Goal: Task Accomplishment & Management: Use online tool/utility

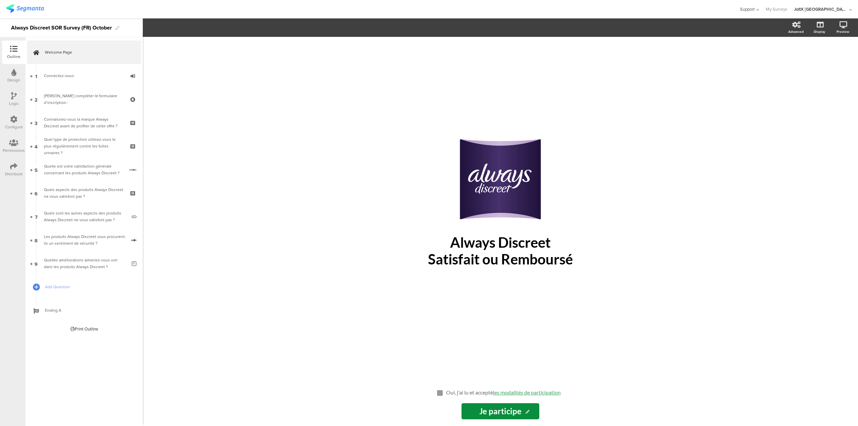
click at [759, 10] on icon at bounding box center [756, 9] width 4 height 5
click at [759, 10] on icon at bounding box center [757, 9] width 4 height 5
click at [678, 9] on div at bounding box center [369, 9] width 727 height 11
click at [17, 7] on img at bounding box center [25, 8] width 38 height 8
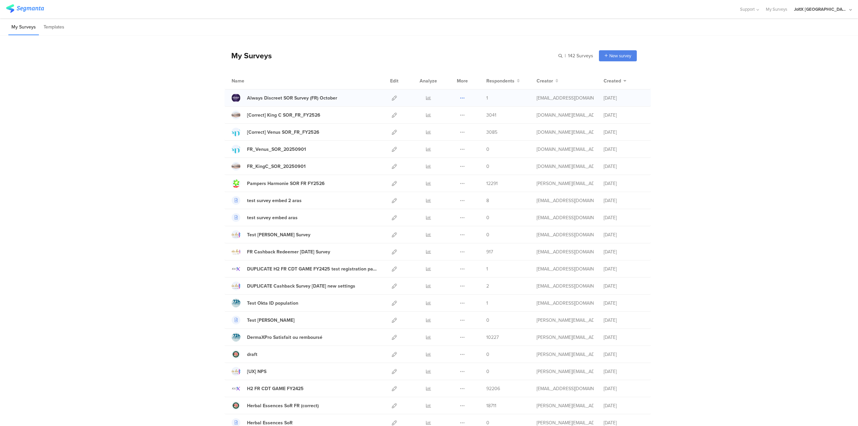
click at [460, 97] on icon at bounding box center [462, 97] width 5 height 5
click at [317, 103] on div "Always Discreet SOR Survey (FR) October Duplicate Export 1" at bounding box center [437, 97] width 426 height 17
click at [330, 94] on div "Always Discreet SOR Survey (FR) October" at bounding box center [292, 97] width 90 height 7
click at [288, 101] on div "Always Discreet SOR Survey (FR) October" at bounding box center [292, 97] width 90 height 7
click at [392, 98] on icon at bounding box center [394, 97] width 5 height 5
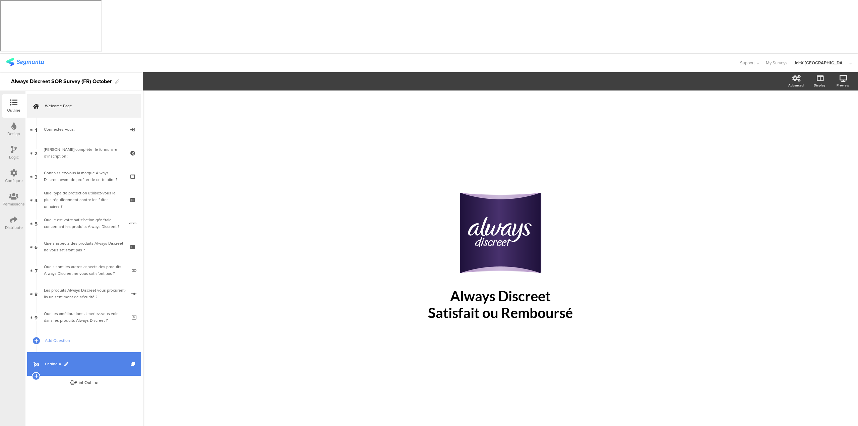
click at [47, 360] on span "Ending A" at bounding box center [88, 363] width 86 height 7
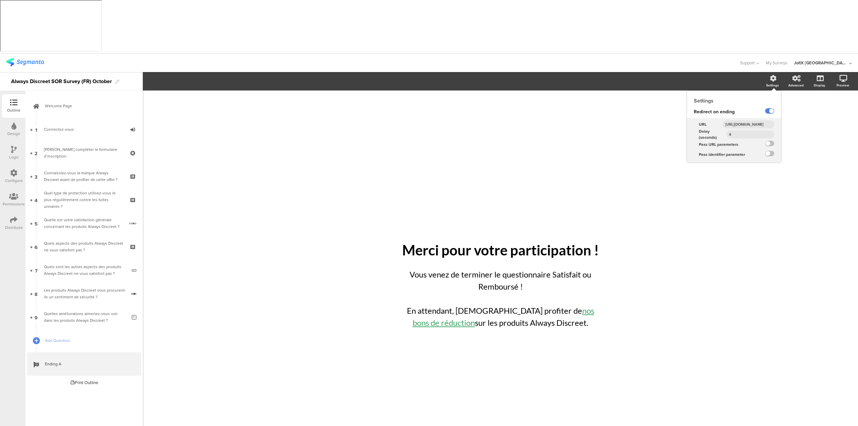
click at [747, 120] on input "https://www.enviedeplus.com/bon-de-reduction-et-coupons" at bounding box center [748, 124] width 52 height 8
drag, startPoint x: 747, startPoint y: 70, endPoint x: 794, endPoint y: 69, distance: 46.9
click at [772, 75] on icon at bounding box center [773, 78] width 7 height 7
click at [741, 120] on input "https://www.enviedeplus.com/bon-de-reduction-et-coupons" at bounding box center [748, 124] width 52 height 8
click at [570, 267] on div "Vous venez de terminer le questionnaire Satisfait ou Remboursé ! En attendant, …" at bounding box center [500, 299] width 204 height 64
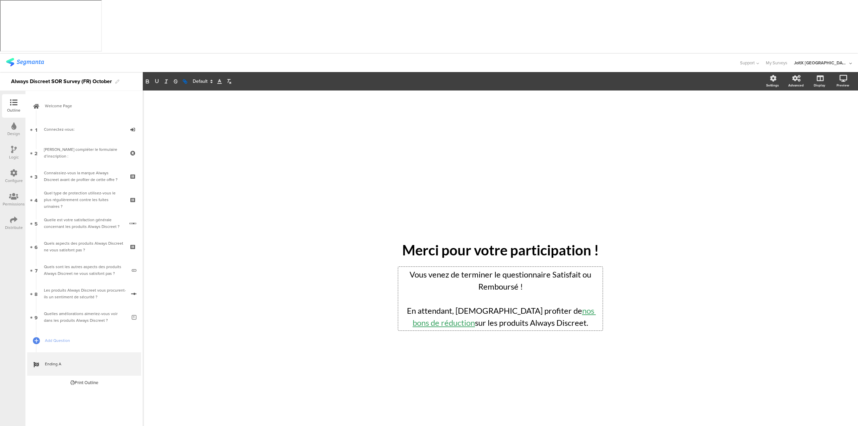
click at [570, 306] on link "nos bons de réduction" at bounding box center [503, 317] width 183 height 22
click at [566, 306] on link "nos bons de réduction" at bounding box center [503, 317] width 183 height 22
click at [598, 322] on link at bounding box center [590, 324] width 16 height 5
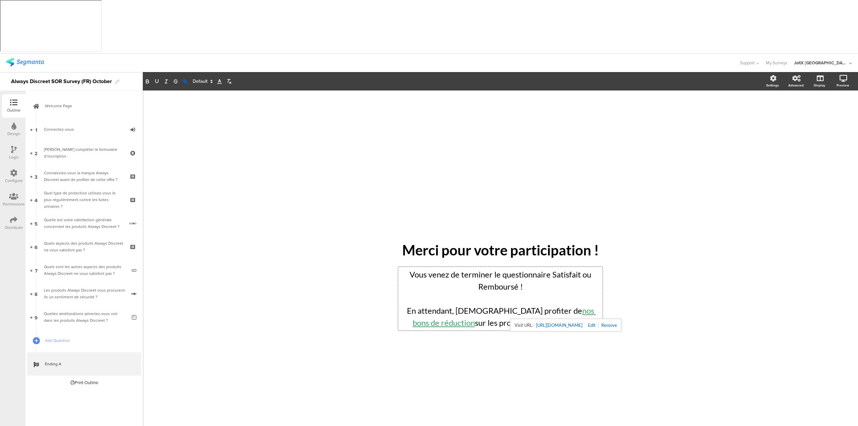
type input "https://www.enviedeplus.com/marques/always-discreet"
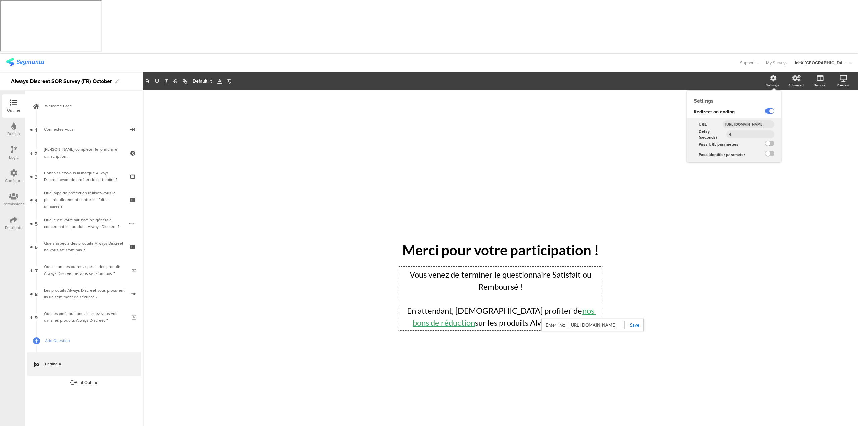
click at [768, 83] on div "Settings" at bounding box center [772, 85] width 13 height 5
click at [748, 120] on input "https://www.enviedeplus.com/bon-de-reduction-et-coupons" at bounding box center [748, 124] width 52 height 8
paste input "marques/always-discreet"
type input "https://www.enviedeplus.com/marques/always-discreet"
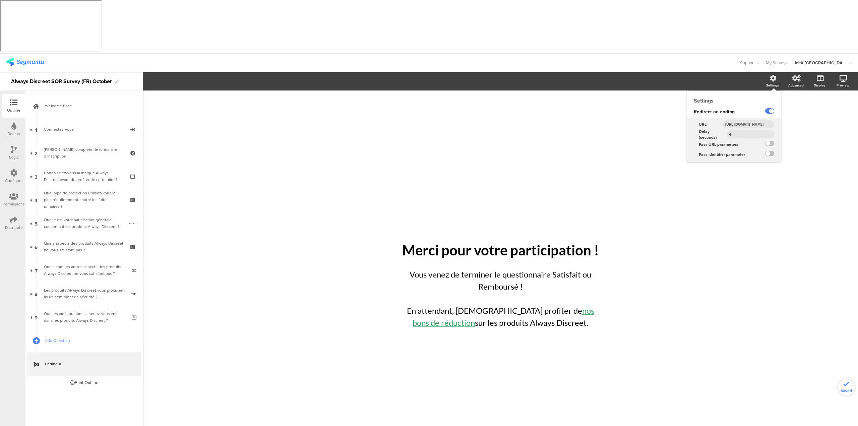
click at [746, 130] on input "4" at bounding box center [750, 134] width 48 height 8
type input "7"
click at [560, 90] on div "/ Merci pour votre participation ! Merci pour votre participation ! Vous venez …" at bounding box center [499, 281] width 281 height 382
click at [15, 122] on icon at bounding box center [13, 125] width 5 height 7
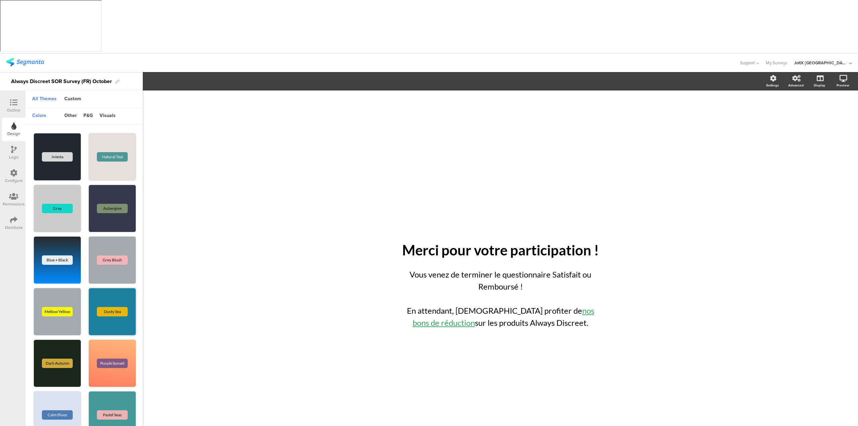
scroll to position [235, 0]
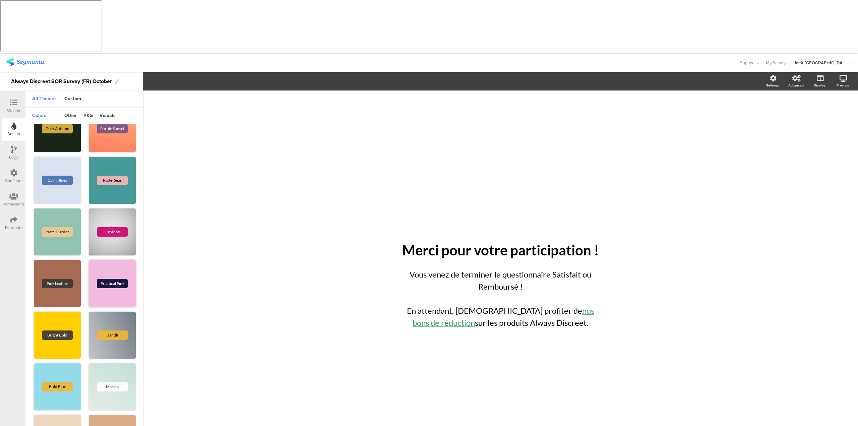
click at [107, 260] on div "Practical Pink" at bounding box center [112, 283] width 47 height 47
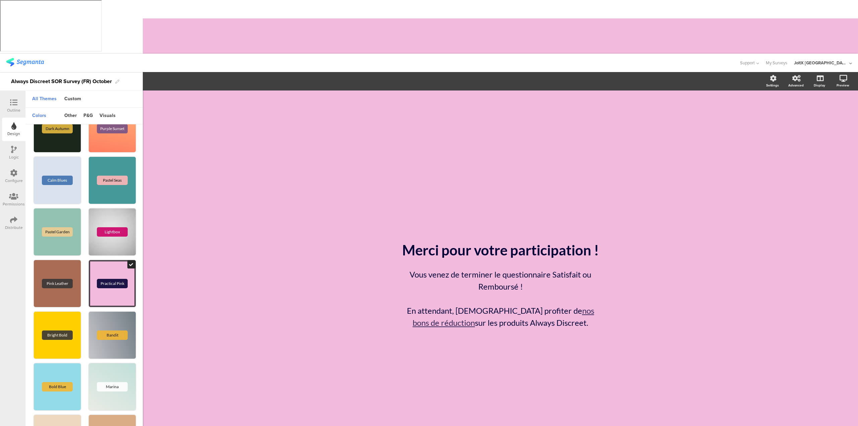
click at [13, 94] on div "Outline" at bounding box center [13, 105] width 23 height 23
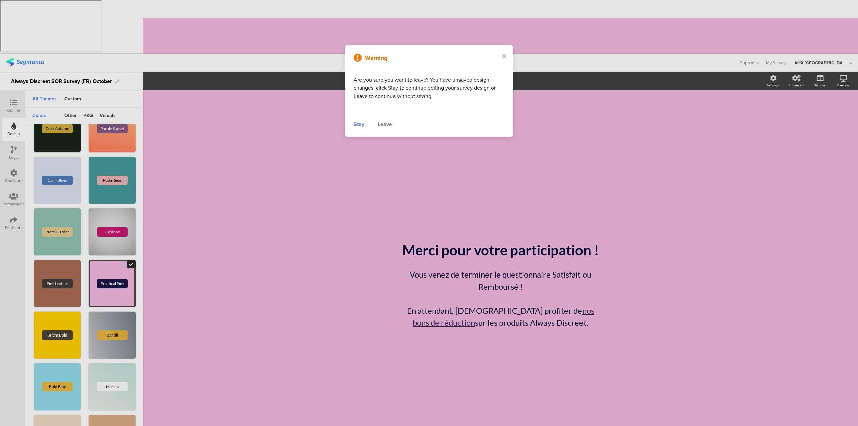
click at [379, 126] on div "Leave" at bounding box center [385, 124] width 14 height 8
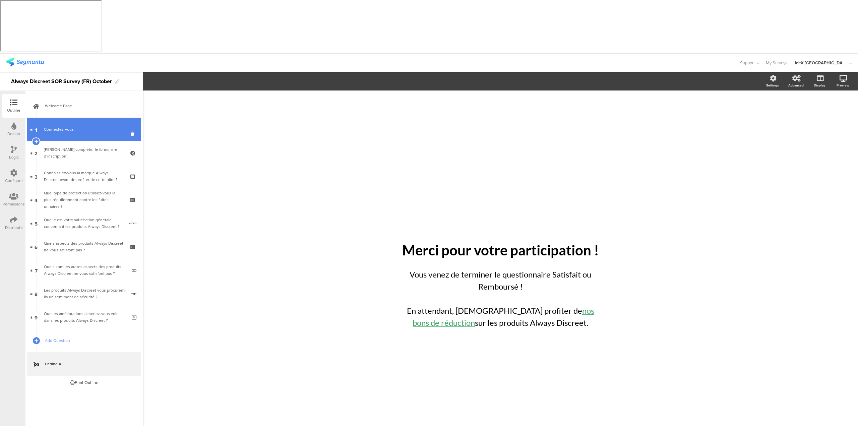
click at [65, 126] on div "Connectez-vous:" at bounding box center [84, 129] width 80 height 7
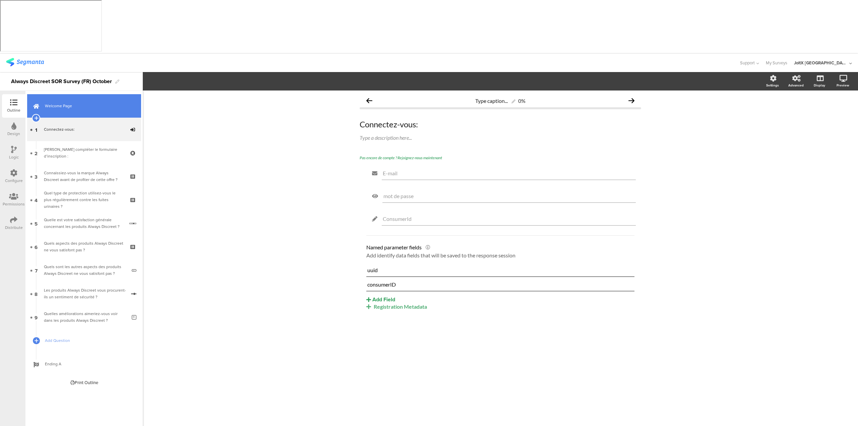
click at [77, 103] on span "Welcome Page" at bounding box center [88, 106] width 86 height 7
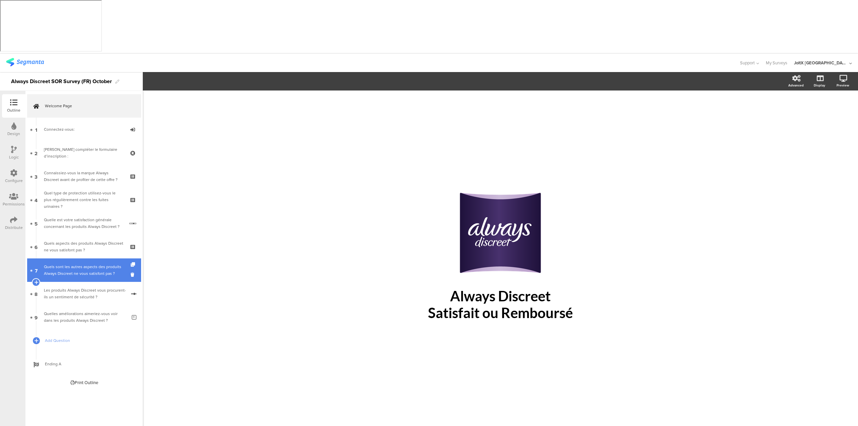
click at [64, 263] on div "Quels sont les autres aspects des produits Always Discreet ne vous satisfont pa…" at bounding box center [85, 269] width 83 height 13
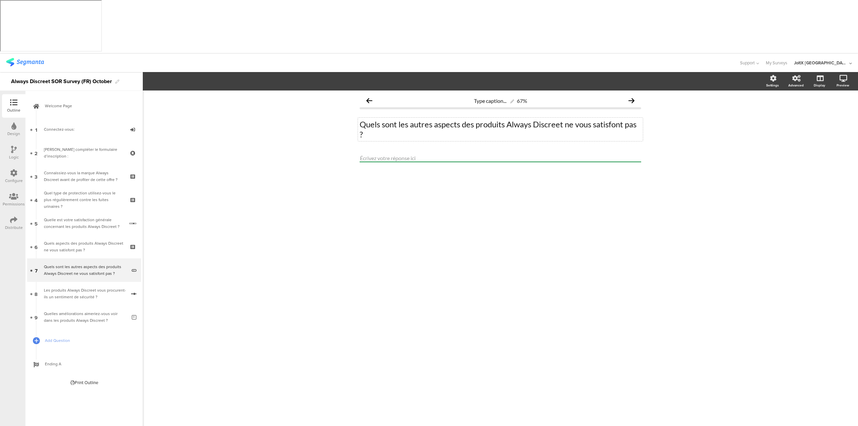
click at [425, 118] on div "Quels sont les autres aspects des produits Always Discreet ne vous satisfont pa…" at bounding box center [500, 129] width 285 height 23
drag, startPoint x: 367, startPoint y: 81, endPoint x: 361, endPoint y: 74, distance: 9.3
click at [361, 119] on p "Quels sont les autres aspects des produits Always Discreet ne vous satisfont pa…" at bounding box center [499, 129] width 281 height 20
copy p "Quels sont les autres aspects des produits Always Discreet ne vous satisfont pa…"
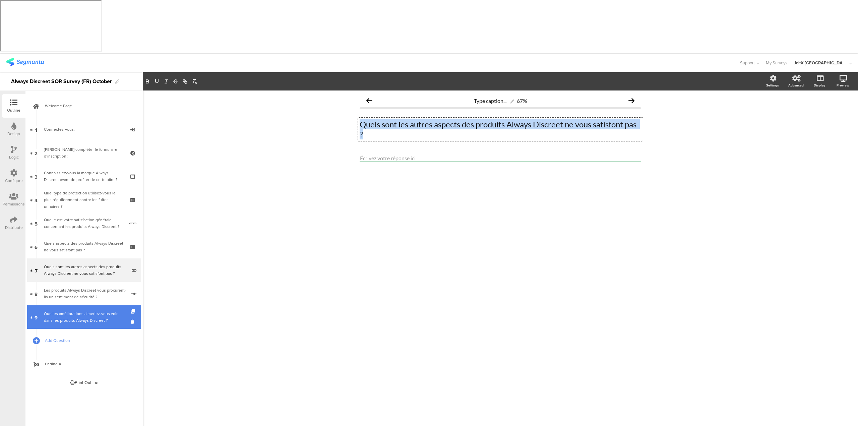
click at [76, 310] on div "Quelles améliorations aimeriez-vous voir dans les produits Always Discreet ?" at bounding box center [85, 316] width 83 height 13
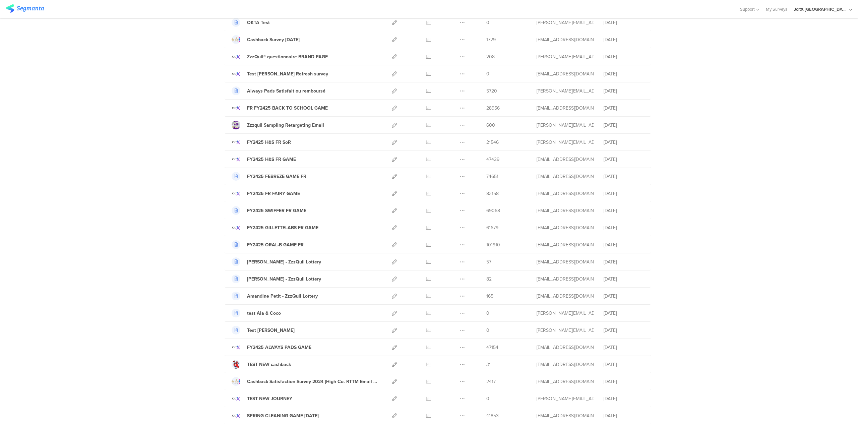
scroll to position [588, 0]
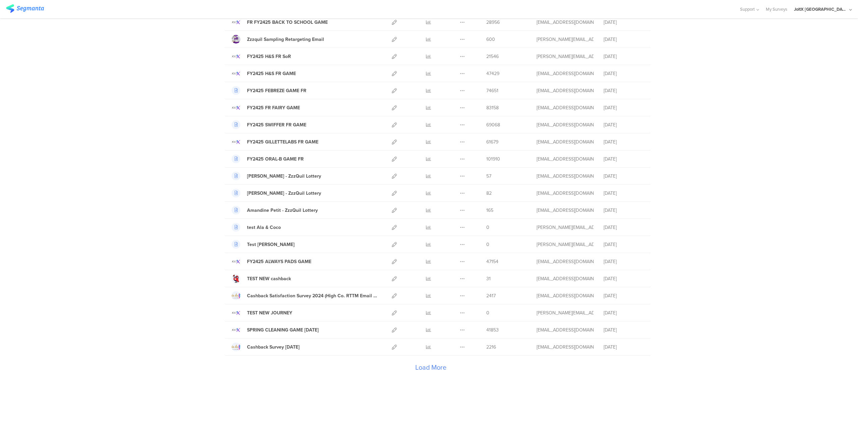
click at [433, 366] on div "Load More" at bounding box center [430, 368] width 412 height 27
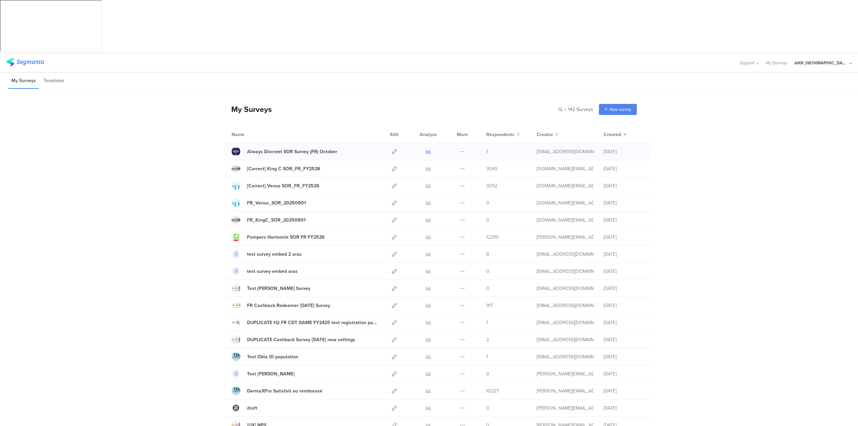
click at [426, 149] on icon at bounding box center [428, 151] width 5 height 5
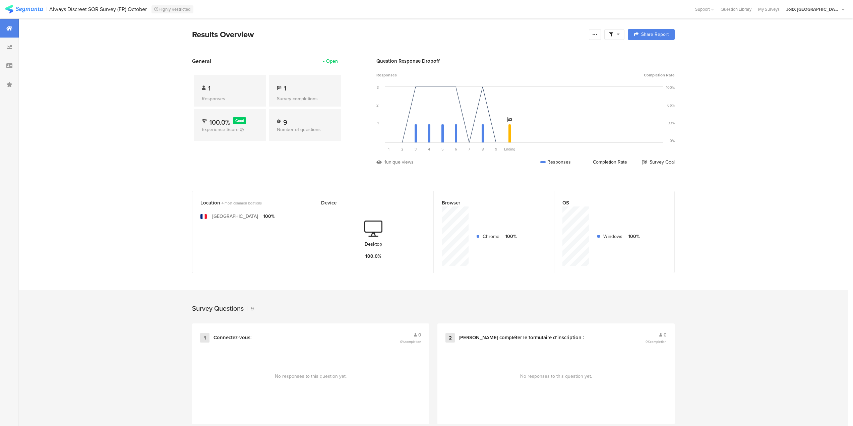
click at [220, 99] on div "Responses" at bounding box center [230, 98] width 56 height 7
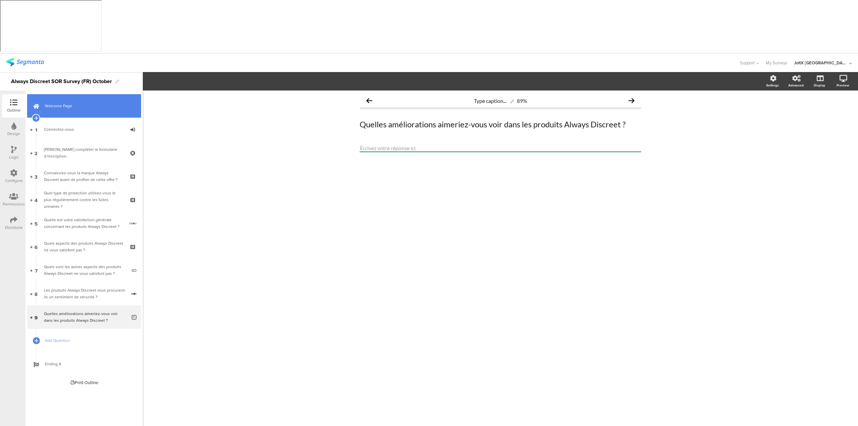
click at [57, 94] on link "Welcome Page" at bounding box center [84, 105] width 114 height 23
